Goal: Entertainment & Leisure: Consume media (video, audio)

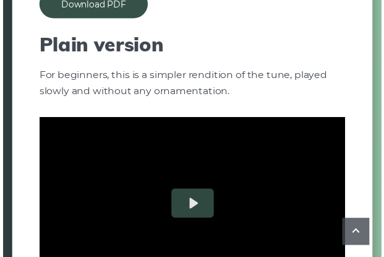
scroll to position [1178, 0]
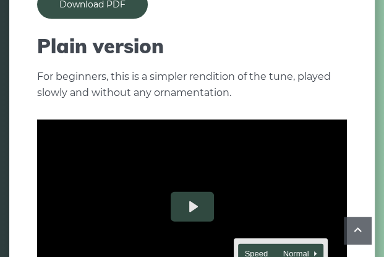
click at [298, 244] on button "Speed Normal" at bounding box center [280, 253] width 85 height 19
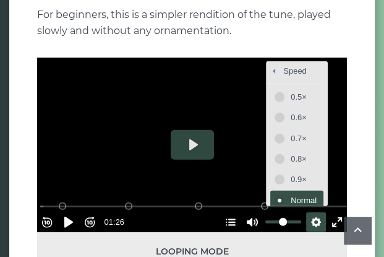
scroll to position [0, 0]
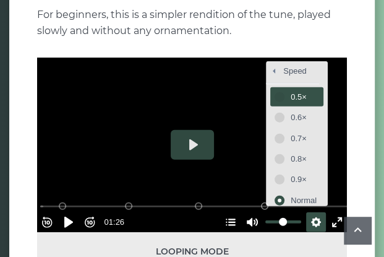
click at [273, 87] on button "0.5×" at bounding box center [297, 96] width 53 height 19
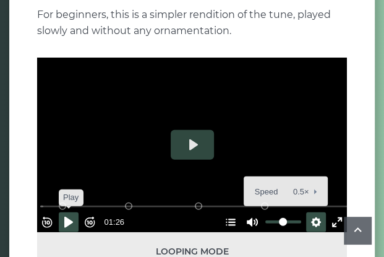
click at [79, 212] on button "Pause Play" at bounding box center [69, 222] width 20 height 20
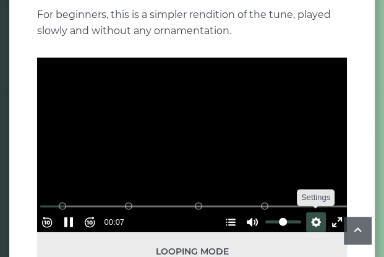
click at [309, 212] on button "Settings" at bounding box center [316, 222] width 20 height 20
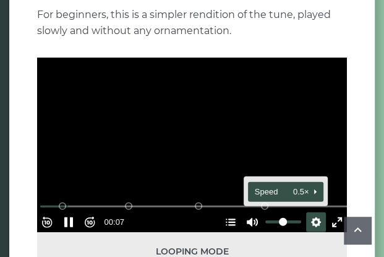
click at [302, 182] on button "Speed 0.5×" at bounding box center [285, 191] width 75 height 19
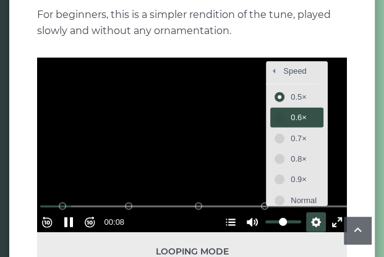
click at [298, 111] on span "0.6×" at bounding box center [304, 118] width 26 height 14
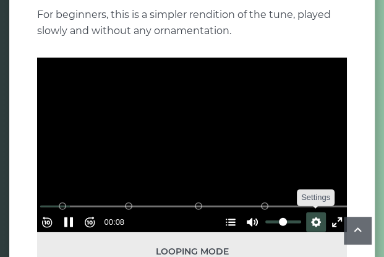
click at [307, 212] on button "Settings" at bounding box center [316, 222] width 20 height 20
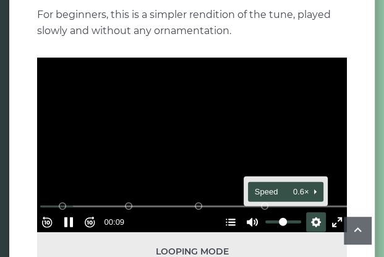
click at [293, 185] on span "Speed 0.6×" at bounding box center [280, 192] width 51 height 14
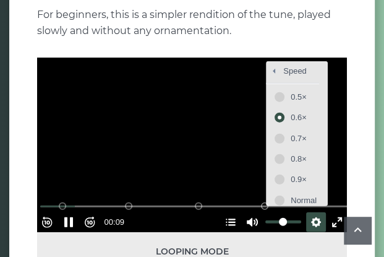
click at [296, 83] on div "0.5× 0.6× 0.7× 0.8× 0.9× Normal 1.25× 1.5×" at bounding box center [296, 169] width 61 height 173
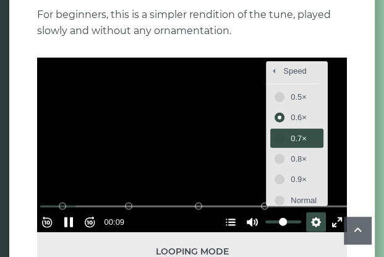
click at [293, 132] on span "0.7×" at bounding box center [304, 139] width 26 height 14
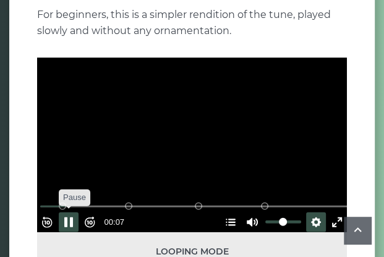
click at [74, 212] on button "Pause Play" at bounding box center [69, 222] width 20 height 20
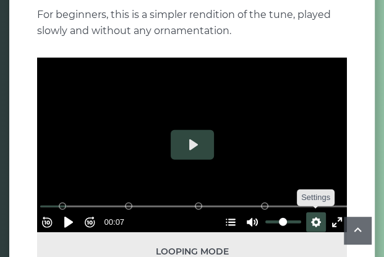
click at [311, 212] on button "Settings" at bounding box center [316, 222] width 20 height 20
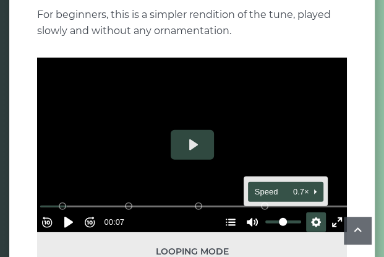
click at [296, 182] on button "Speed 0.7×" at bounding box center [285, 191] width 75 height 19
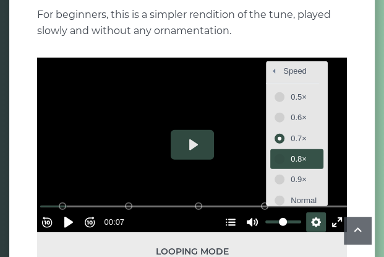
click at [291, 152] on span "0.8×" at bounding box center [304, 159] width 26 height 14
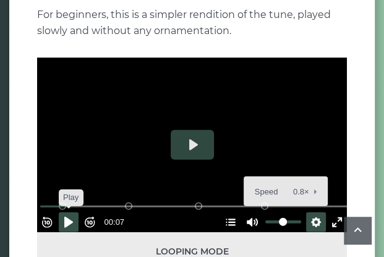
click at [77, 212] on button "Pause Play" at bounding box center [69, 222] width 20 height 20
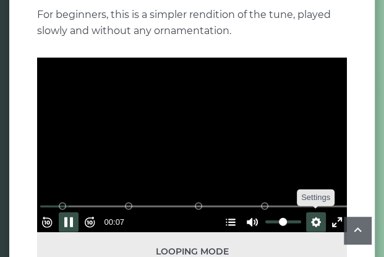
click at [314, 212] on button "Settings" at bounding box center [316, 222] width 20 height 20
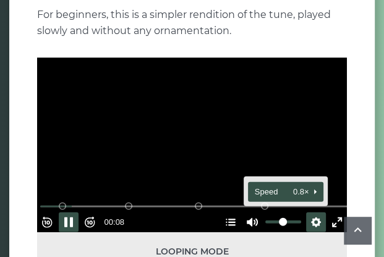
click at [305, 182] on button "Speed 0.8×" at bounding box center [285, 191] width 75 height 19
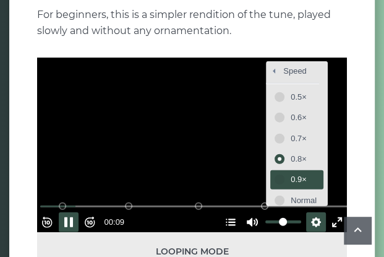
click at [293, 173] on span "0.9×" at bounding box center [304, 180] width 26 height 14
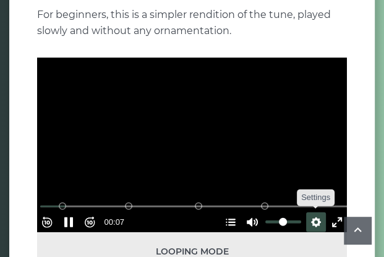
click at [311, 212] on button "Settings" at bounding box center [316, 222] width 20 height 20
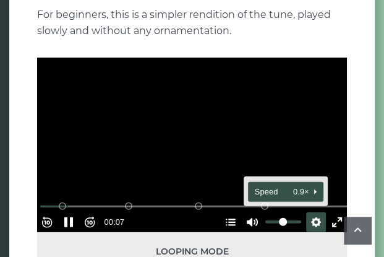
click at [288, 185] on span "Speed 0.9×" at bounding box center [280, 192] width 51 height 14
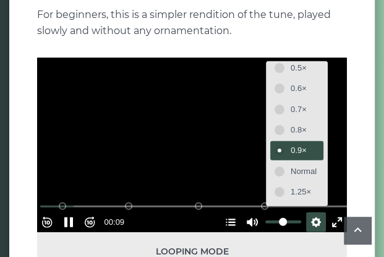
scroll to position [54, 0]
click at [291, 144] on span "Normal" at bounding box center [304, 151] width 26 height 14
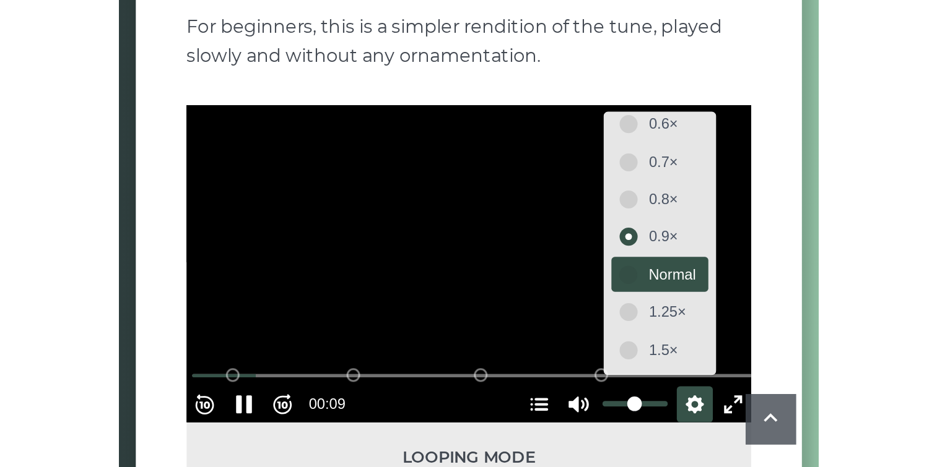
scroll to position [0, 0]
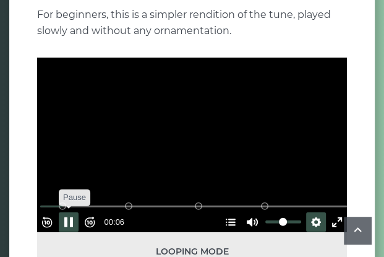
click at [75, 212] on button "Pause Play" at bounding box center [69, 222] width 20 height 20
type input "****"
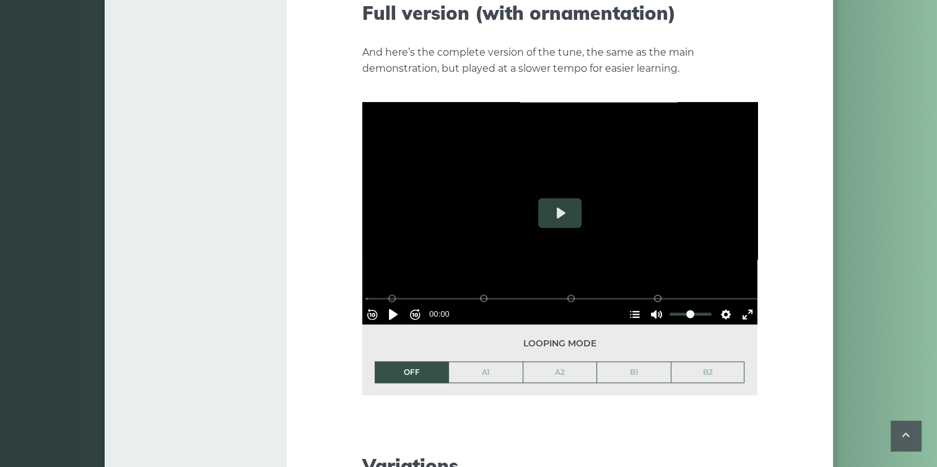
scroll to position [1859, 0]
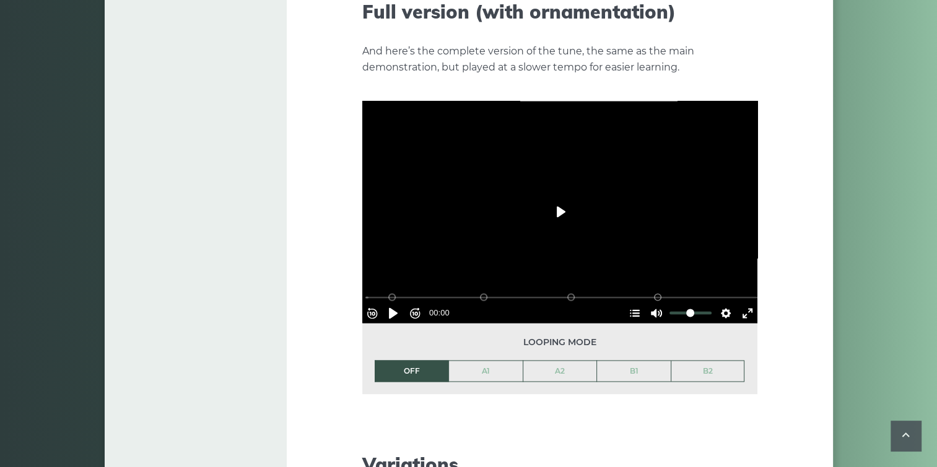
click at [567, 197] on button "Play" at bounding box center [559, 212] width 43 height 30
click at [720, 303] on button "Settings" at bounding box center [726, 313] width 20 height 20
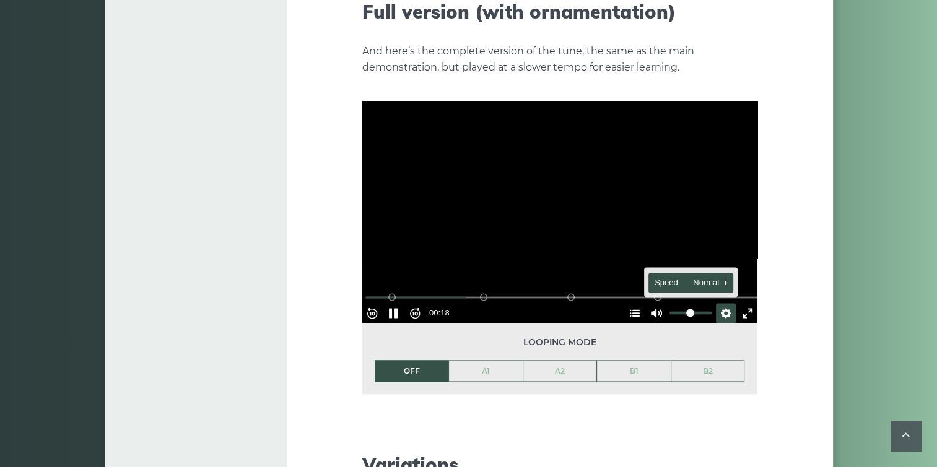
click at [708, 276] on span "Speed Normal" at bounding box center [684, 283] width 61 height 14
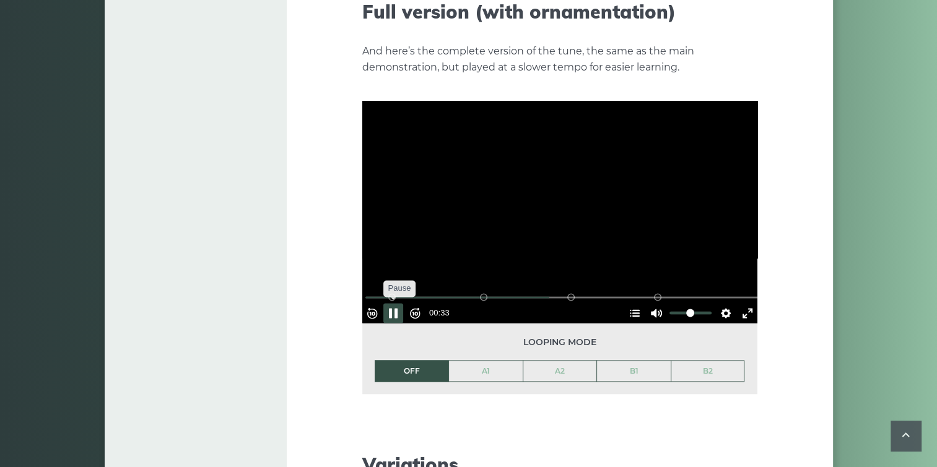
drag, startPoint x: 395, startPoint y: 292, endPoint x: 406, endPoint y: 288, distance: 11.2
click at [395, 303] on button "Pause Play" at bounding box center [393, 313] width 20 height 20
type input "*****"
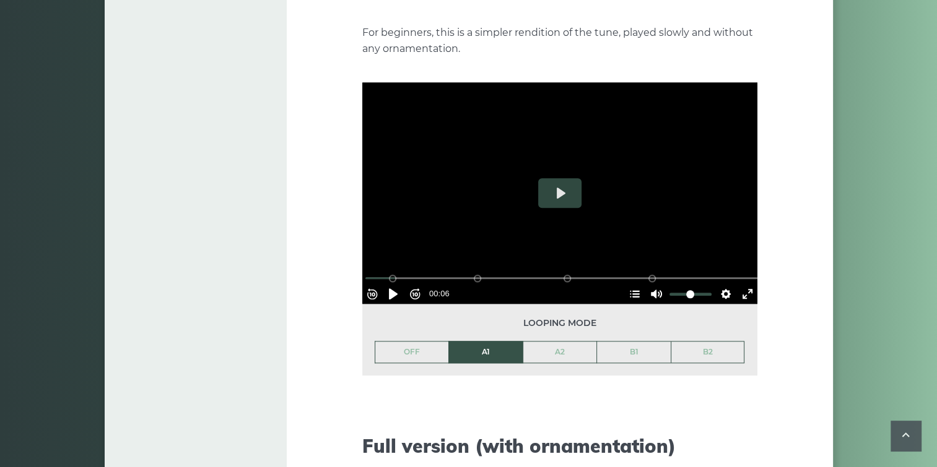
scroll to position [1487, 0]
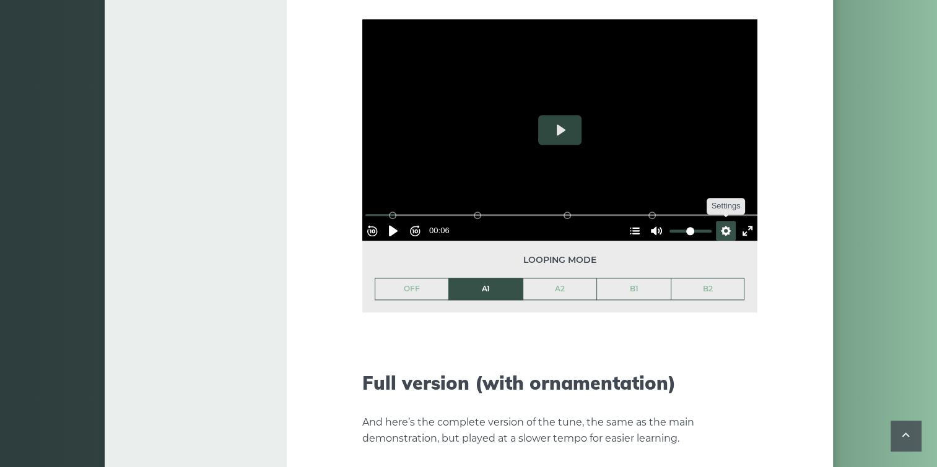
click at [722, 221] on button "Settings" at bounding box center [726, 231] width 20 height 20
click at [714, 191] on button "Speed Normal" at bounding box center [690, 200] width 85 height 19
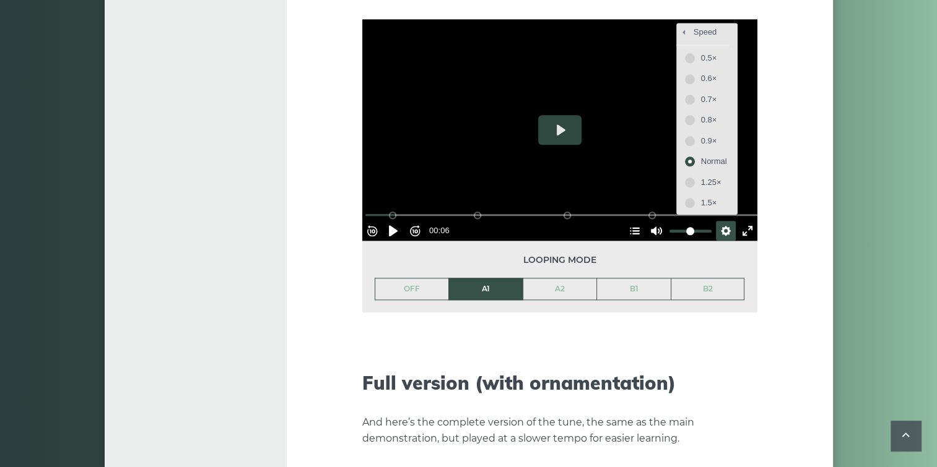
click at [701, 176] on span "1.25×" at bounding box center [714, 183] width 26 height 14
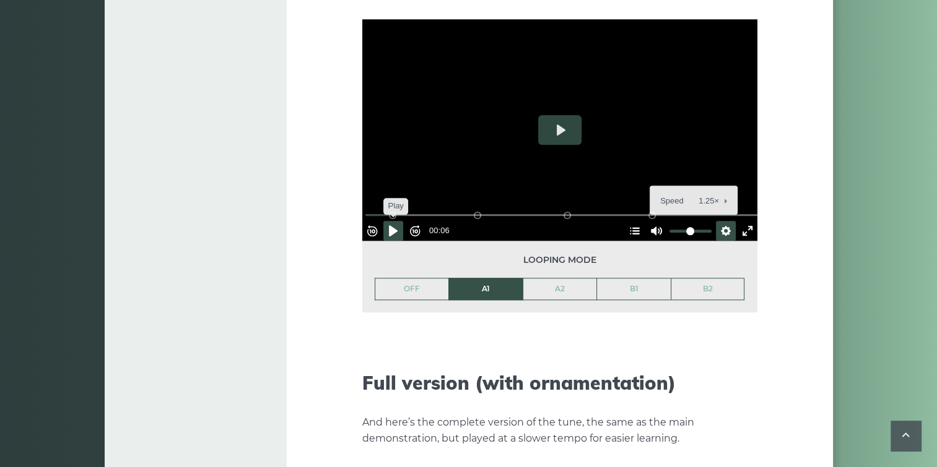
click at [403, 221] on button "Pause Play" at bounding box center [393, 231] width 20 height 20
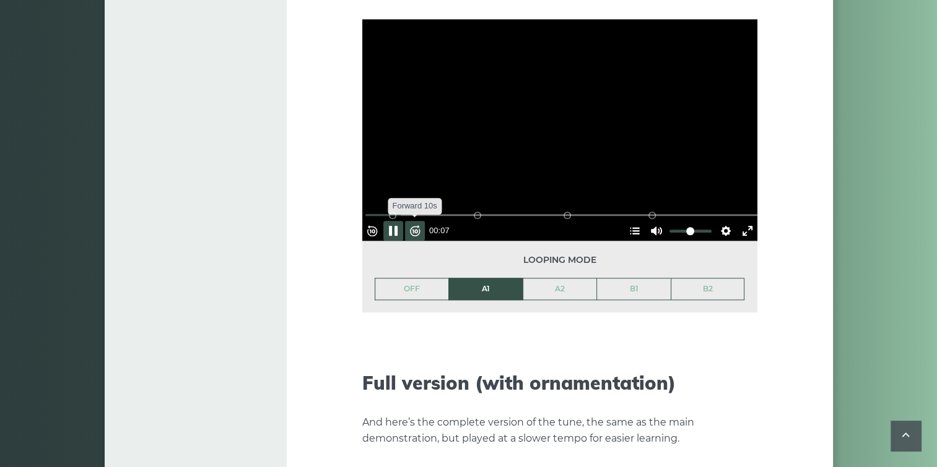
drag, startPoint x: 401, startPoint y: 210, endPoint x: 414, endPoint y: 209, distance: 13.1
click at [401, 221] on button "Pause Play" at bounding box center [393, 231] width 20 height 20
type input "***"
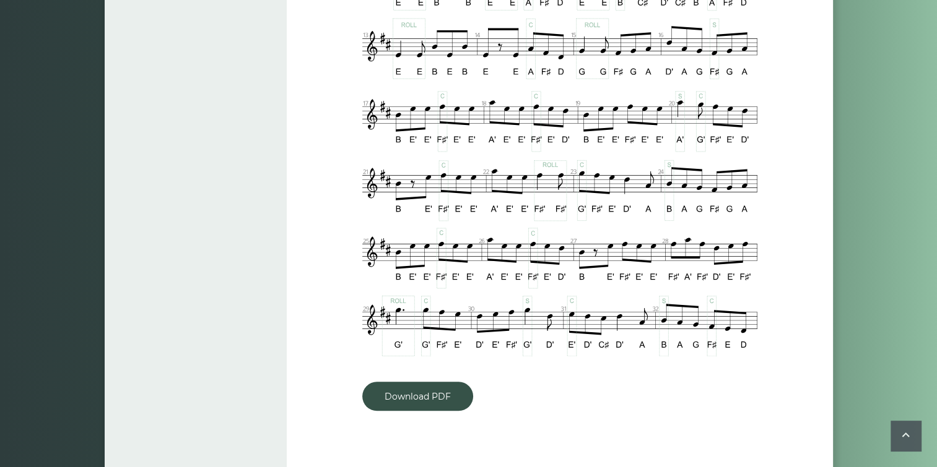
scroll to position [1054, 0]
